Goal: Task Accomplishment & Management: Use online tool/utility

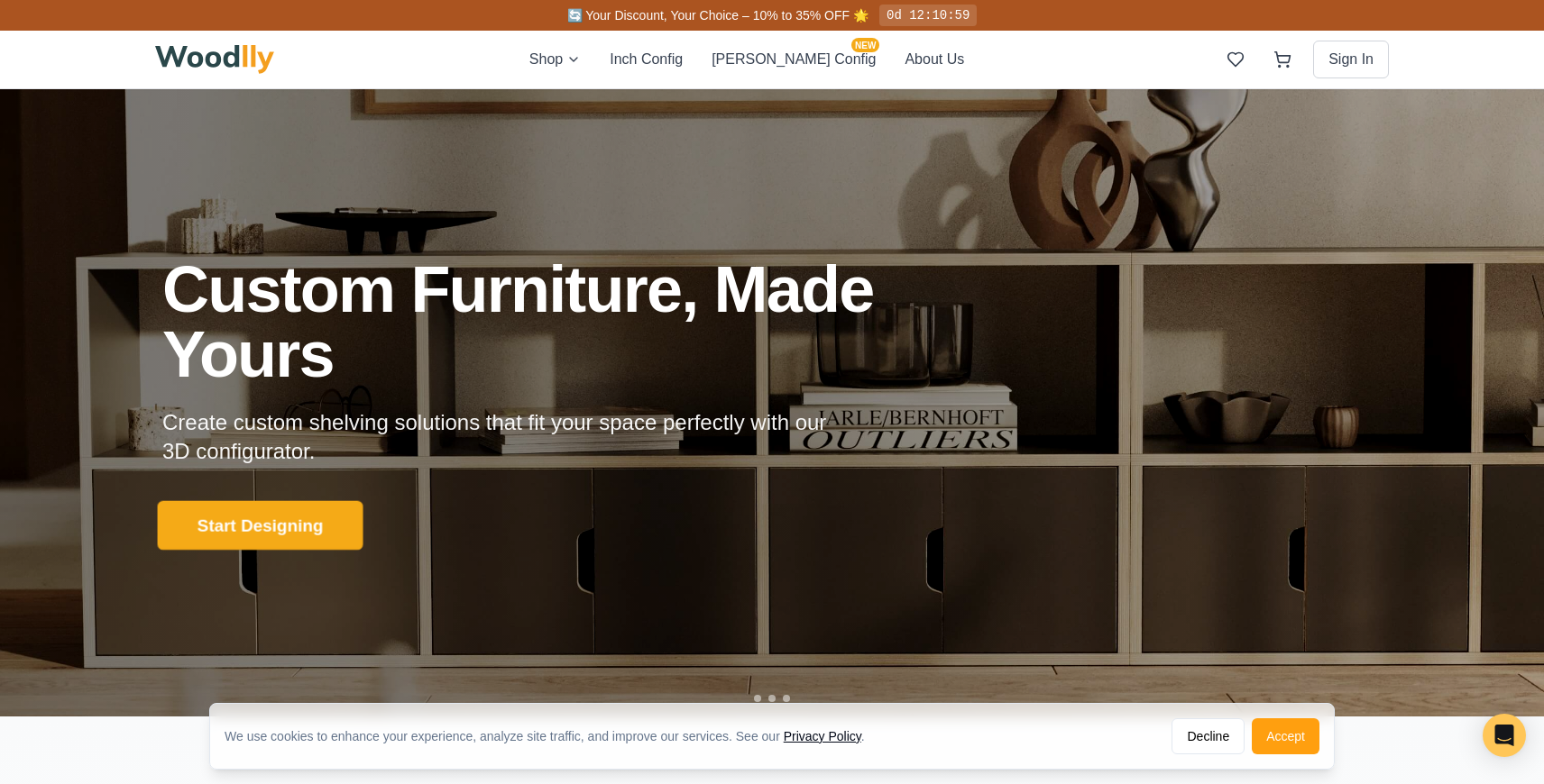
click at [280, 512] on button "Start Designing" at bounding box center [261, 526] width 206 height 49
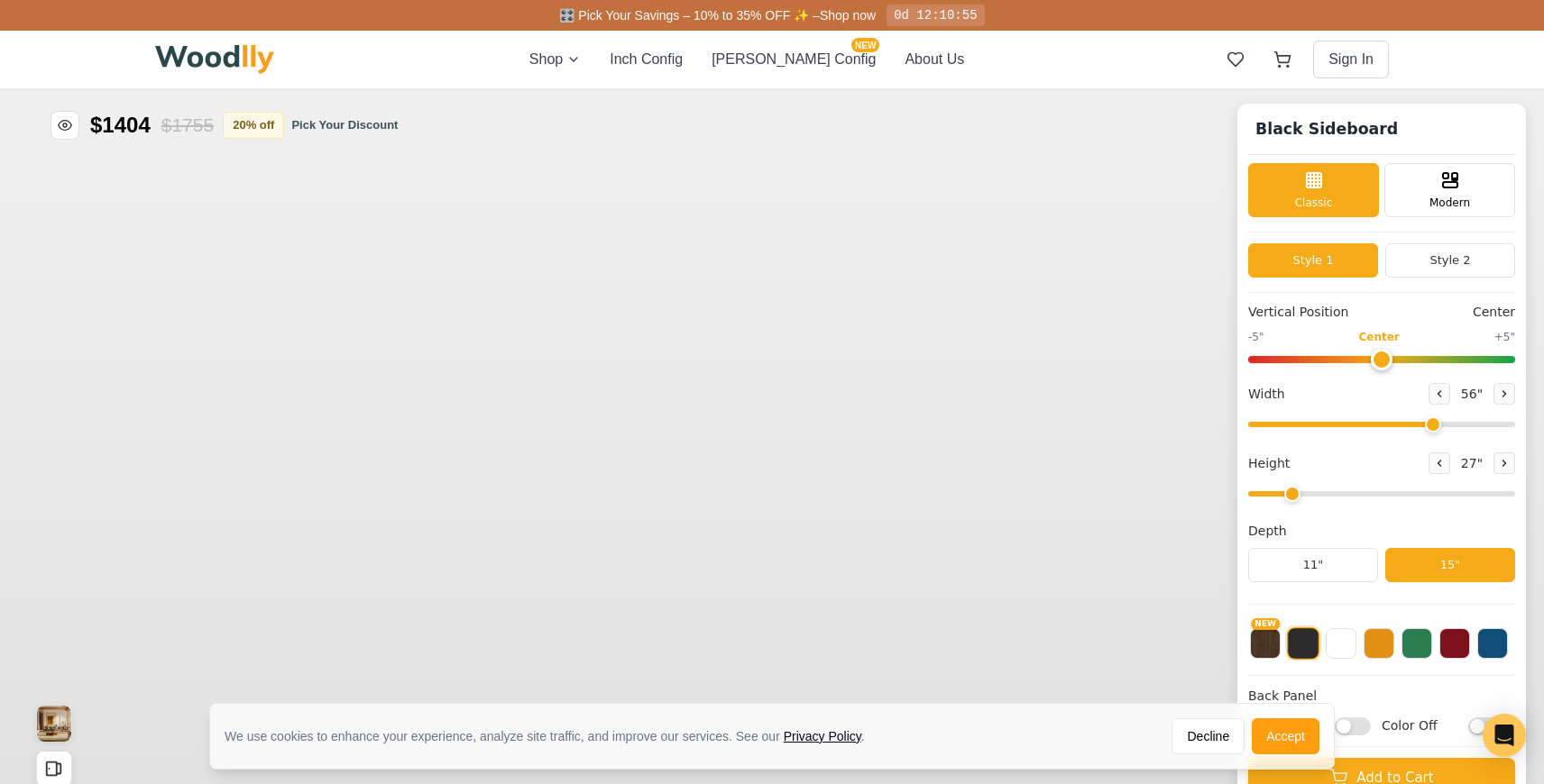
type input "56"
type input "2"
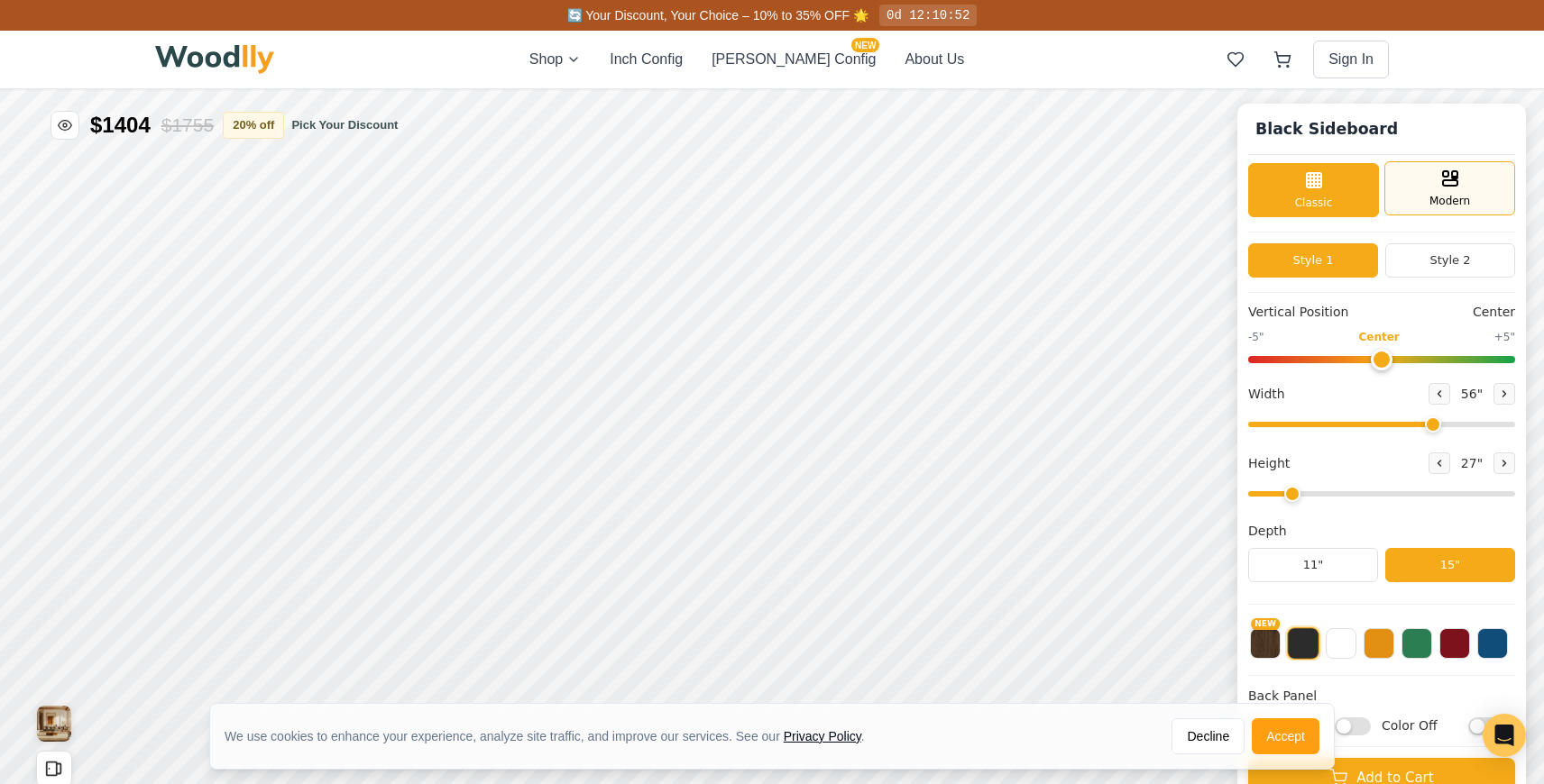
click at [1410, 192] on div "Modern" at bounding box center [1449, 188] width 131 height 54
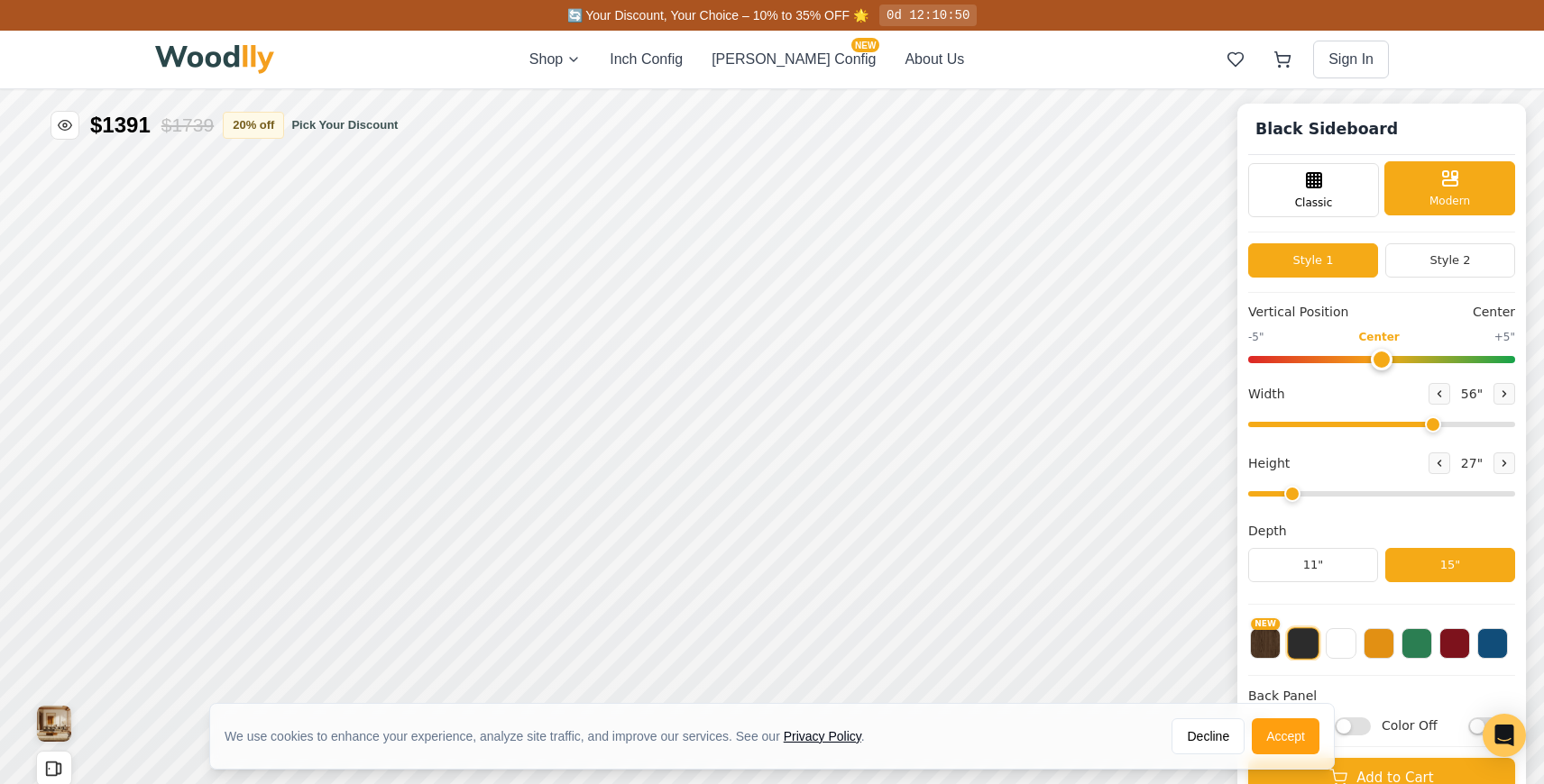
click at [1410, 192] on div "Modern" at bounding box center [1449, 188] width 131 height 54
click at [1333, 195] on div "Classic" at bounding box center [1314, 188] width 131 height 54
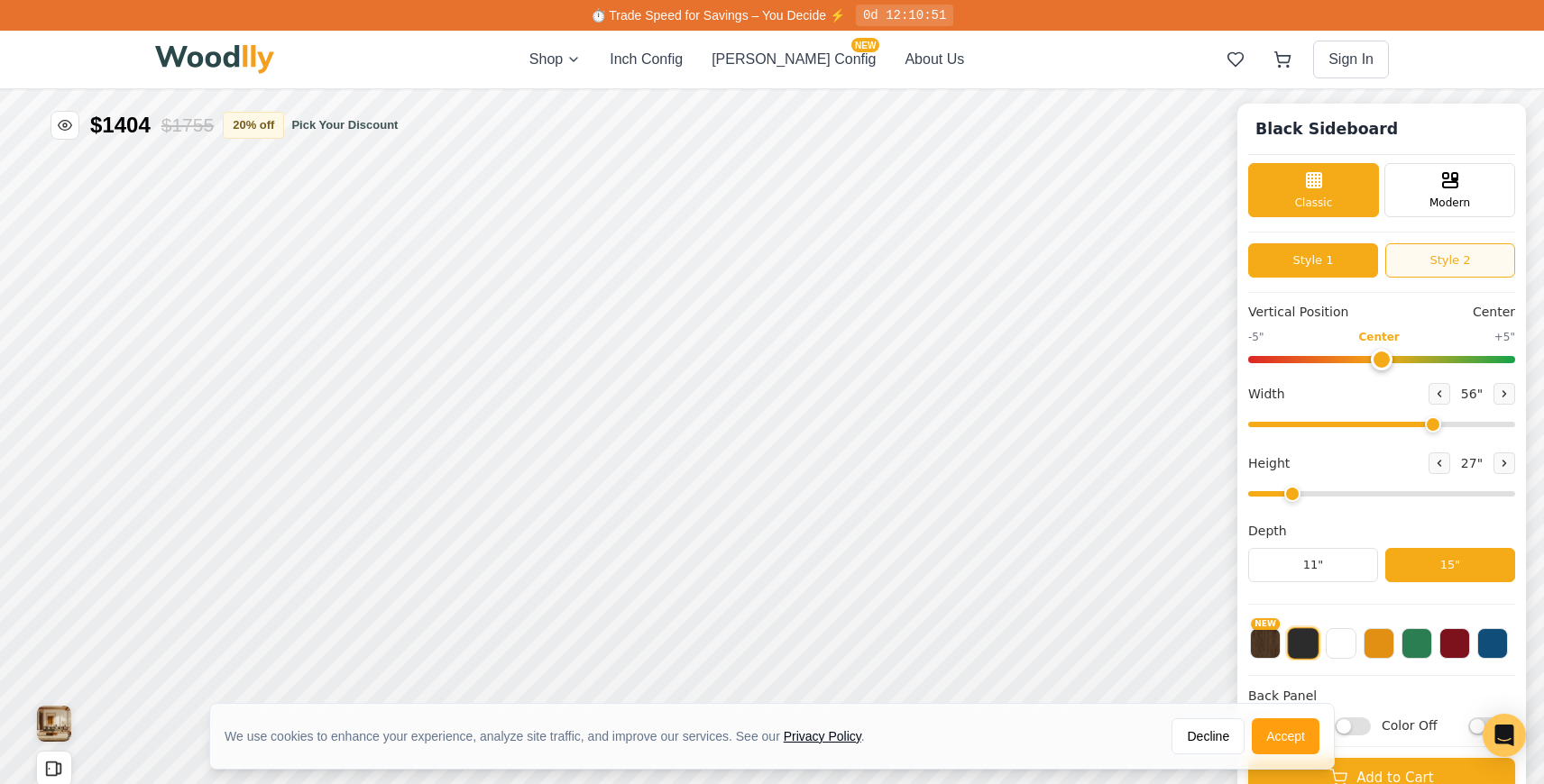
click at [1403, 260] on button "Style 2" at bounding box center [1449, 260] width 130 height 35
click at [1342, 260] on button "Style 1" at bounding box center [1313, 260] width 130 height 35
click at [1386, 261] on button "Style 2" at bounding box center [1449, 260] width 130 height 35
click at [1263, 641] on button "NEW" at bounding box center [1265, 642] width 31 height 31
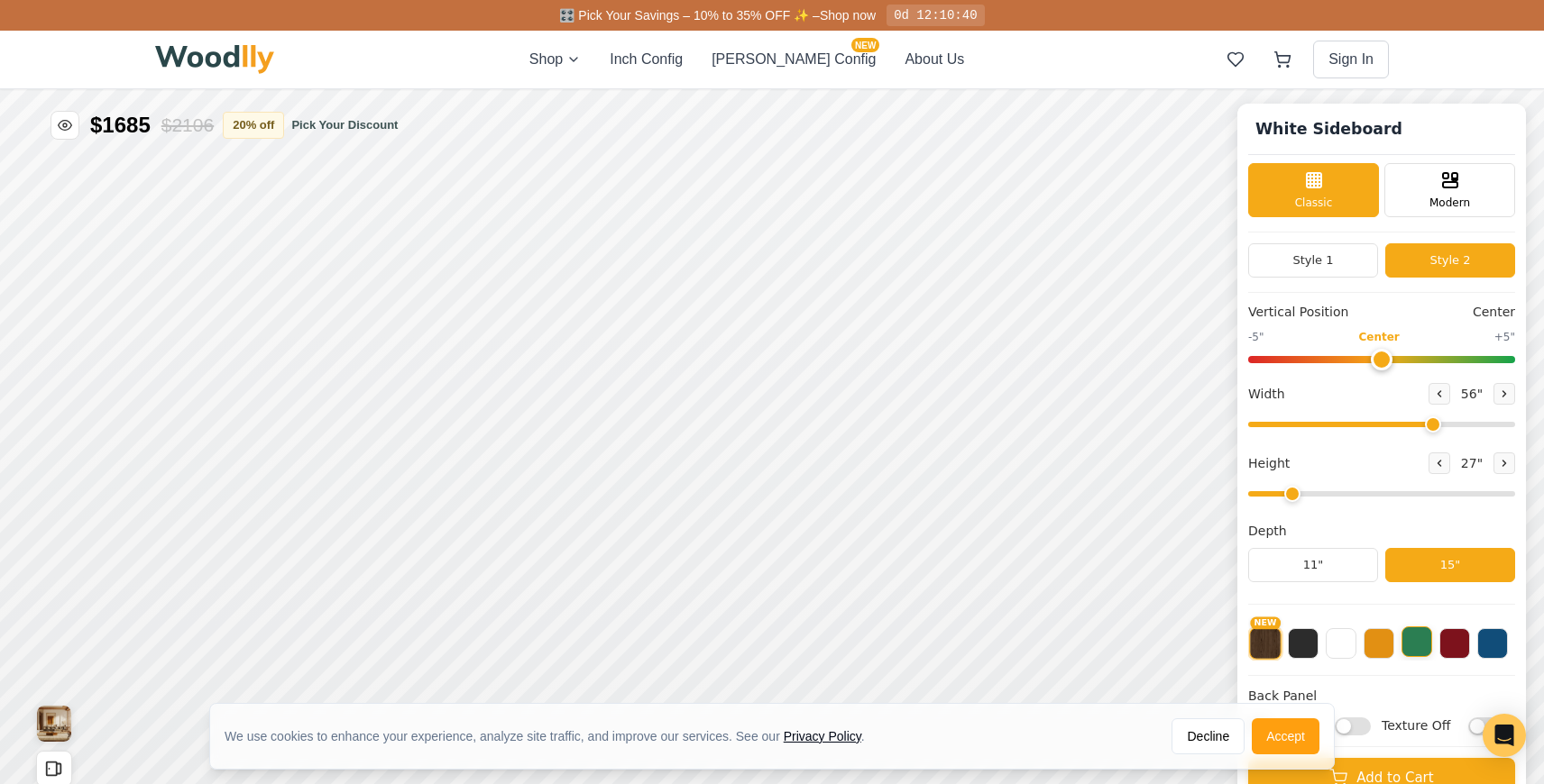
scroll to position [11, 0]
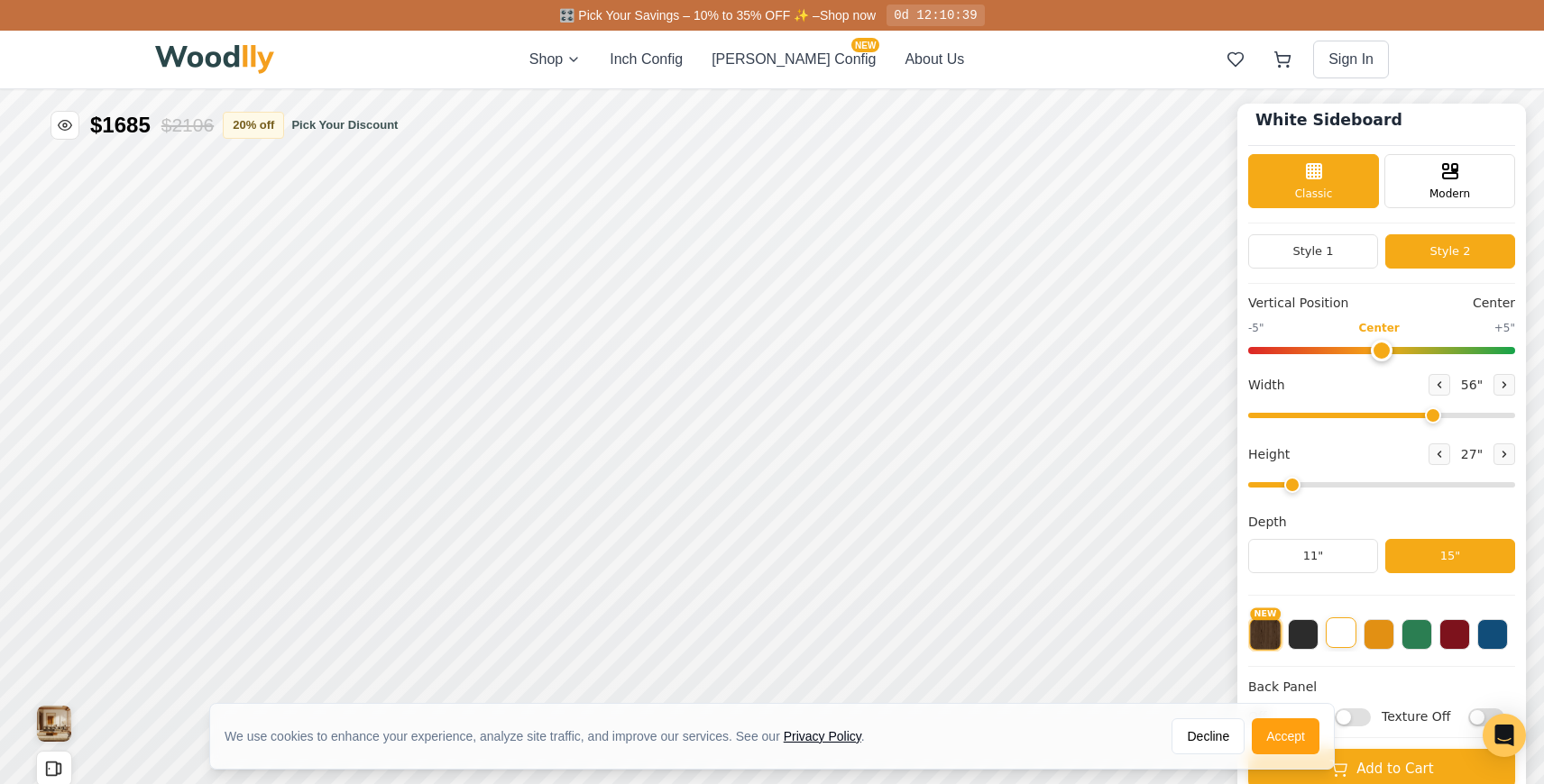
click at [1348, 642] on button at bounding box center [1340, 632] width 31 height 31
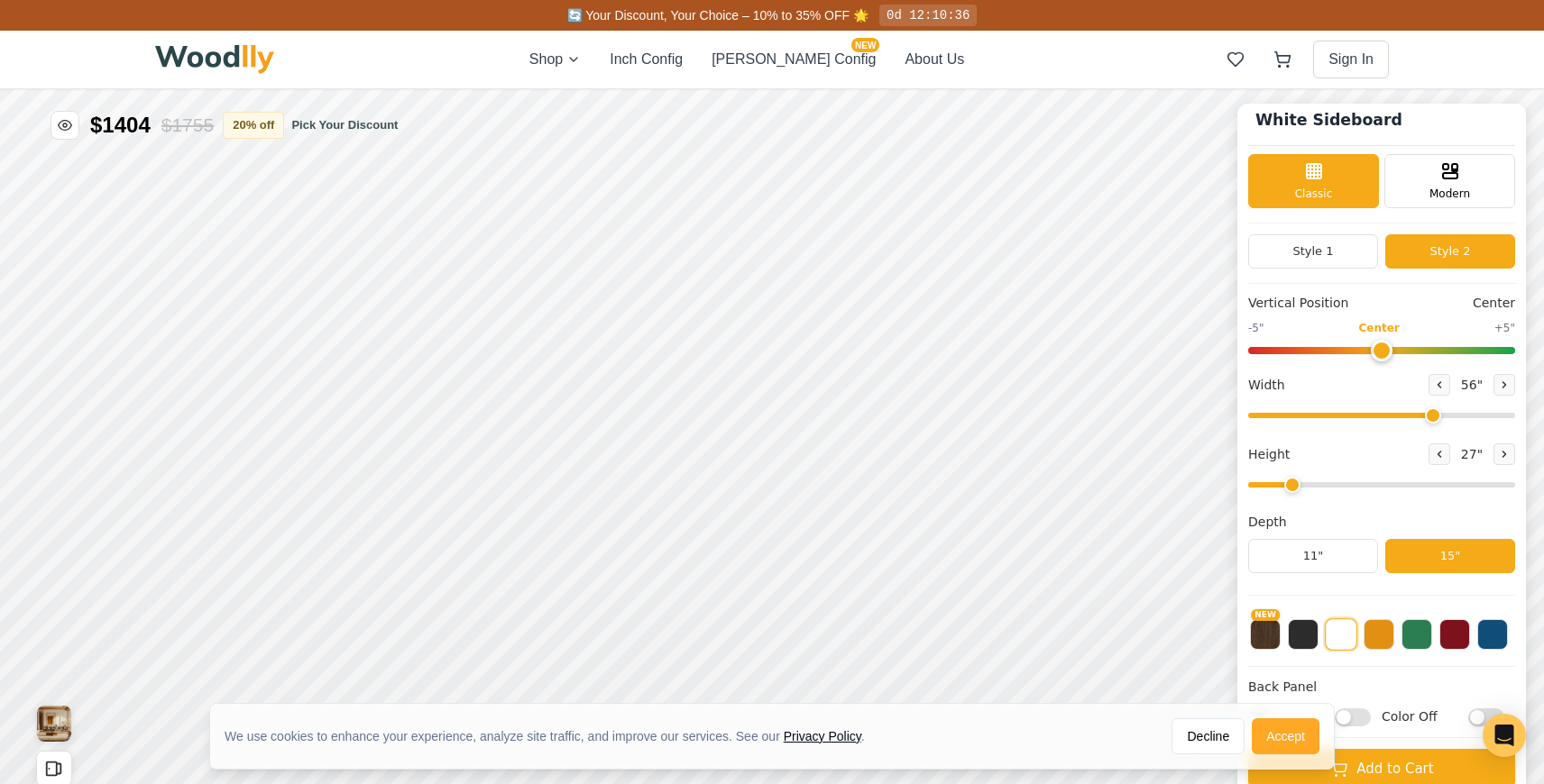
click at [1299, 742] on button "Accept" at bounding box center [1285, 737] width 67 height 36
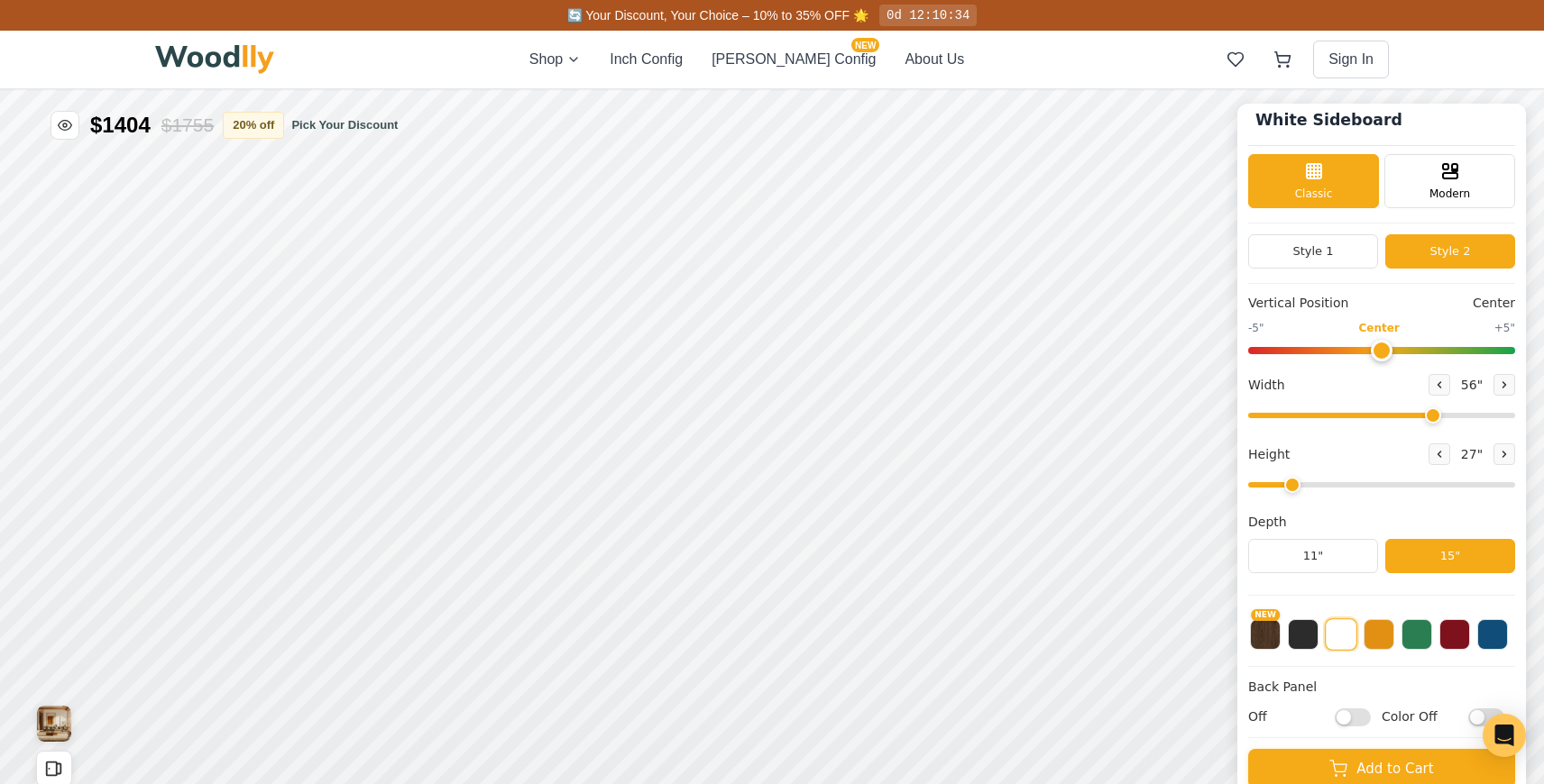
click at [1368, 721] on input "Off" at bounding box center [1352, 717] width 36 height 18
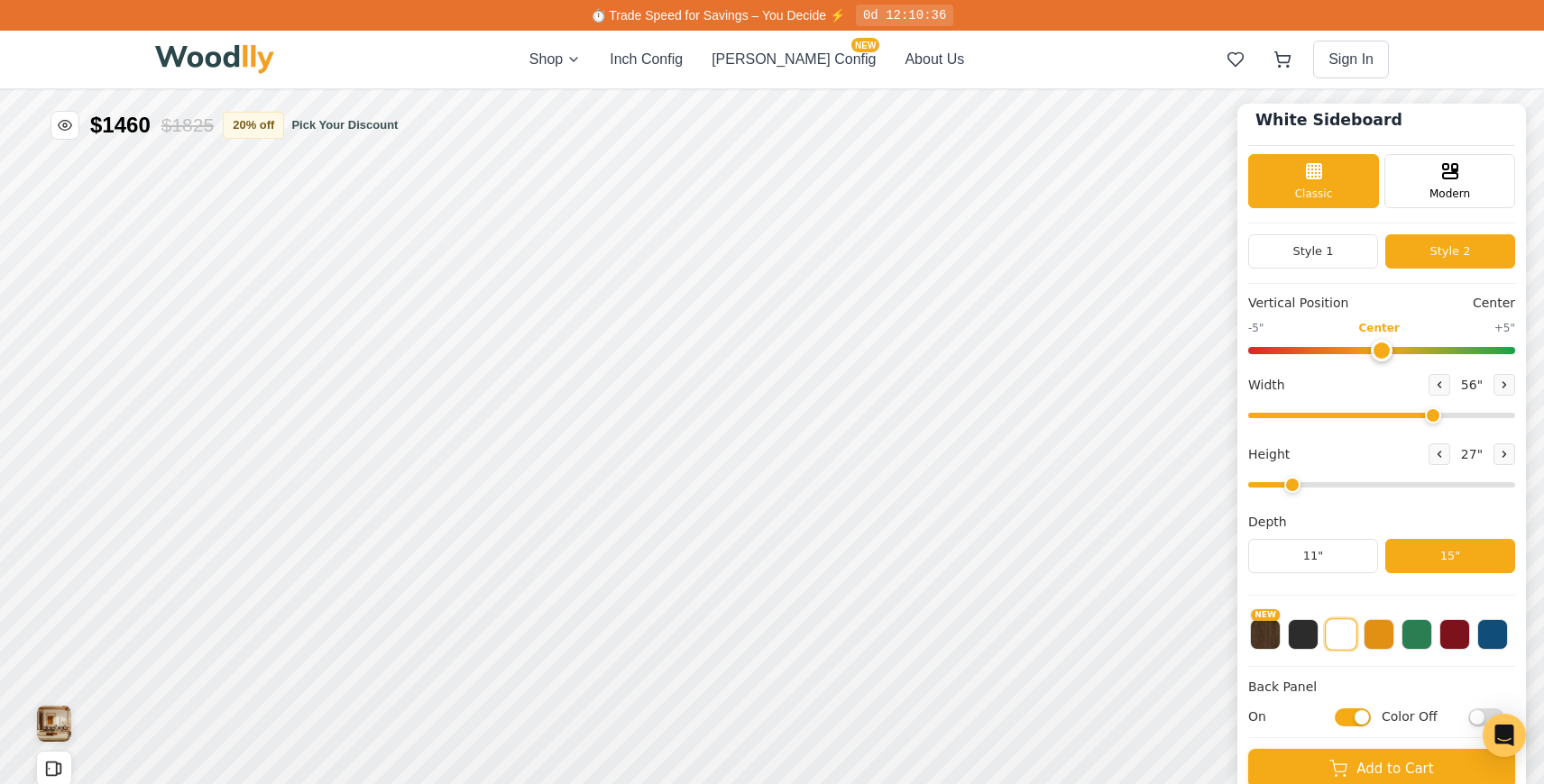
click at [1368, 721] on input "On" at bounding box center [1352, 717] width 36 height 18
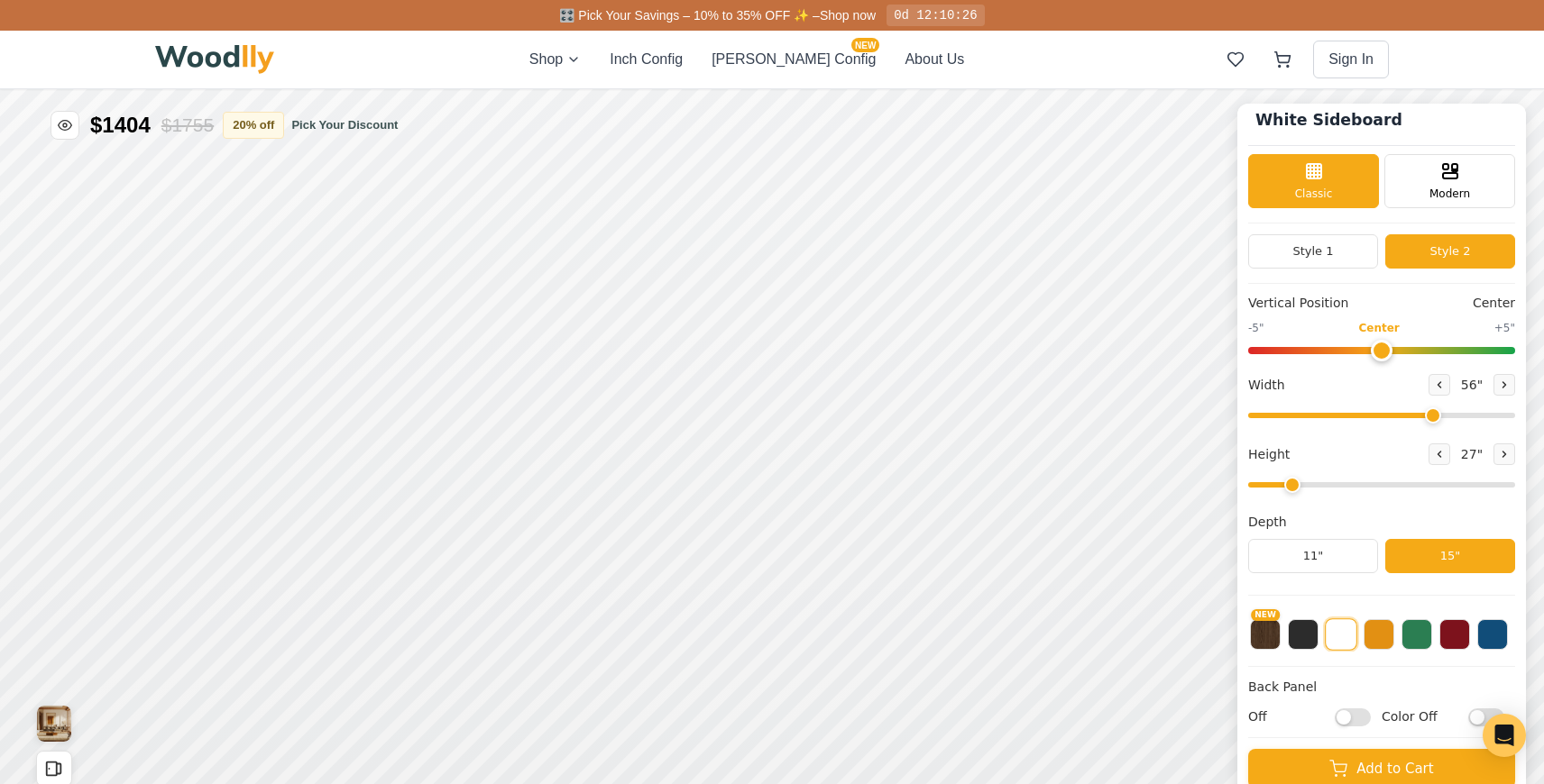
click at [1368, 721] on input "Off" at bounding box center [1352, 717] width 36 height 18
checkbox input "true"
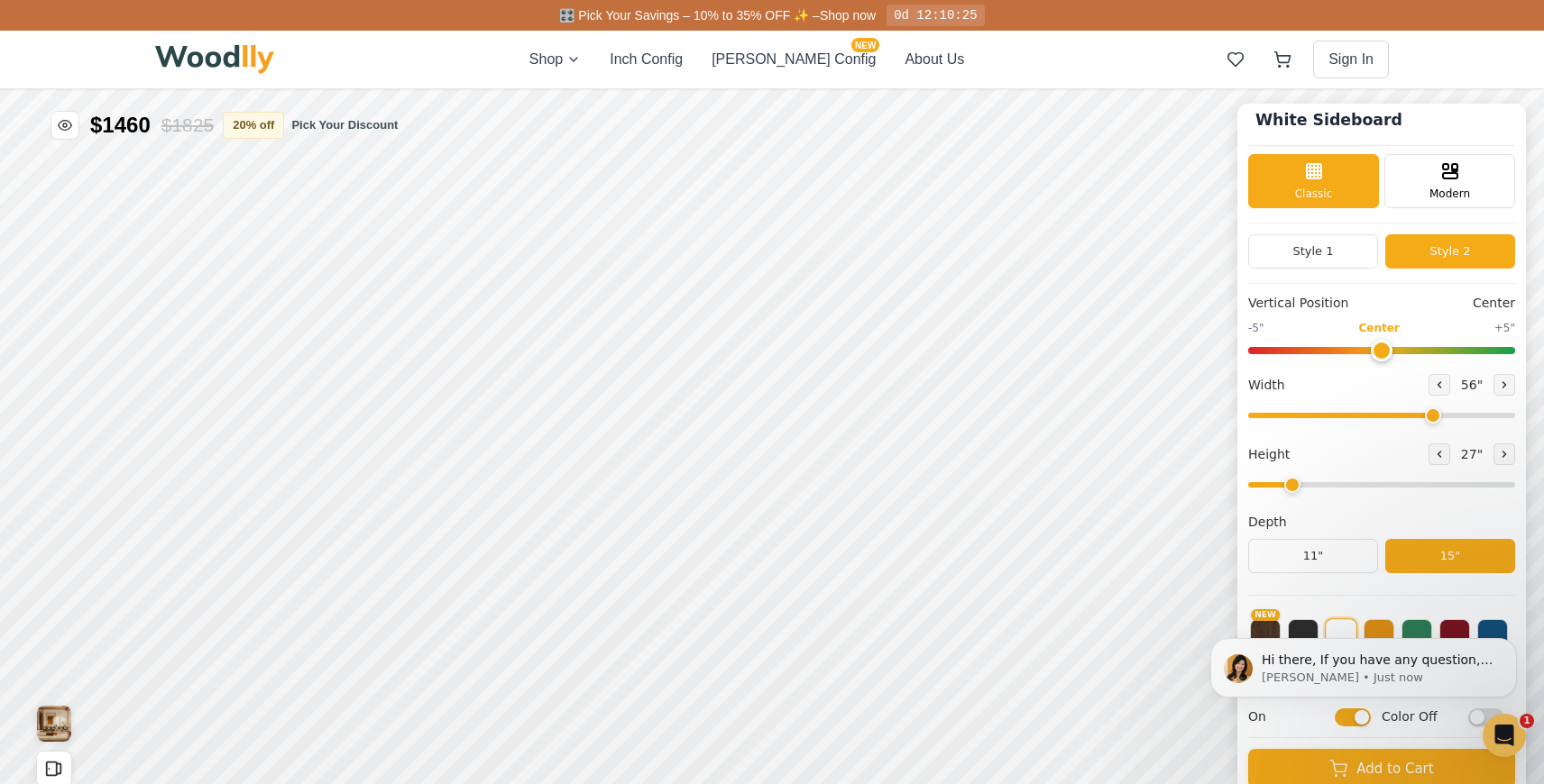
scroll to position [0, 0]
click at [310, 419] on div "15"" at bounding box center [309, 414] width 21 height 20
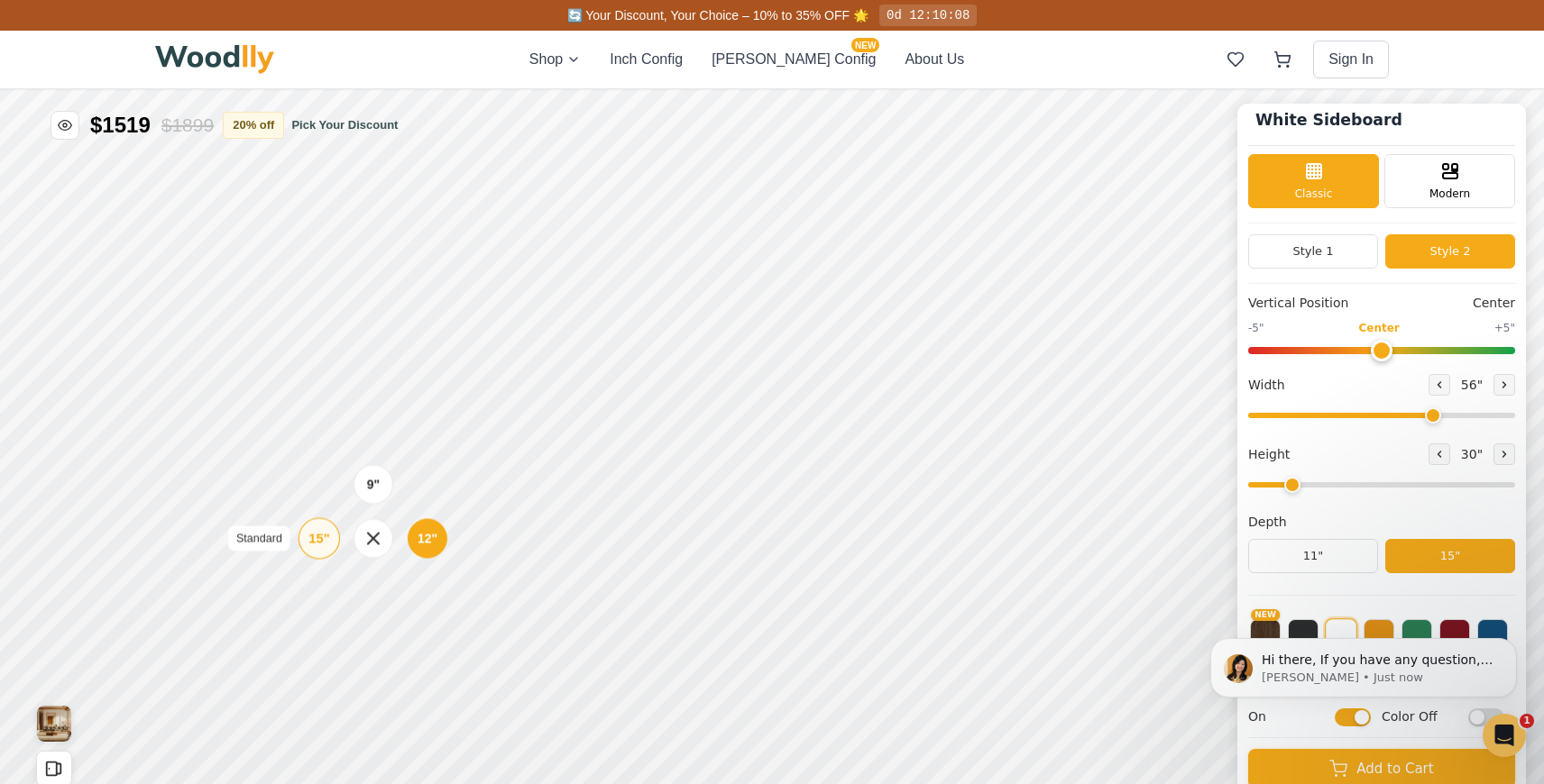
click at [319, 536] on div "15"" at bounding box center [318, 538] width 21 height 20
click at [420, 536] on div "12"" at bounding box center [434, 535] width 40 height 40
click at [429, 425] on div "12"" at bounding box center [424, 418] width 21 height 20
